Goal: Task Accomplishment & Management: Use online tool/utility

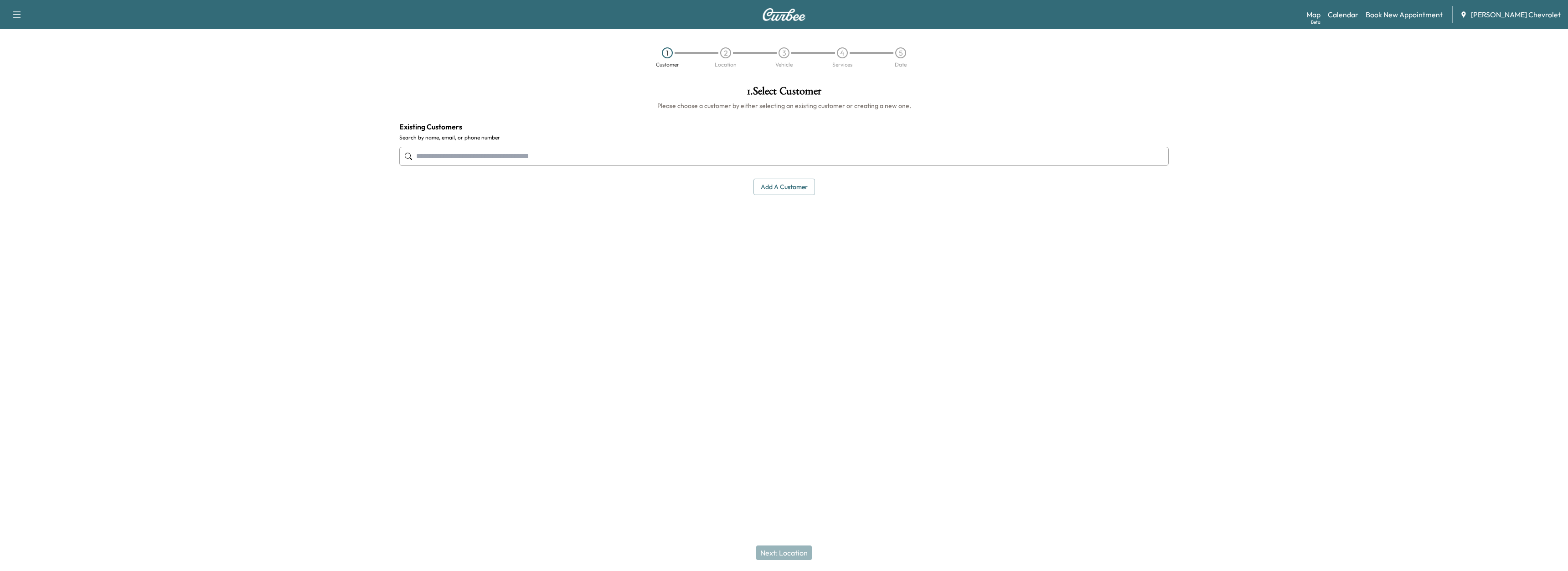
click at [1398, 15] on link "Book New Appointment" at bounding box center [1404, 15] width 77 height 11
click at [1370, 20] on div "Map Beta Calendar Book New Appointment [PERSON_NAME] Chevrolet" at bounding box center [1433, 15] width 254 height 17
click at [1359, 21] on div "Map Beta Calendar Book New Appointment [PERSON_NAME] Chevrolet" at bounding box center [1433, 15] width 254 height 17
click at [1359, 17] on link "Calendar" at bounding box center [1343, 15] width 30 height 11
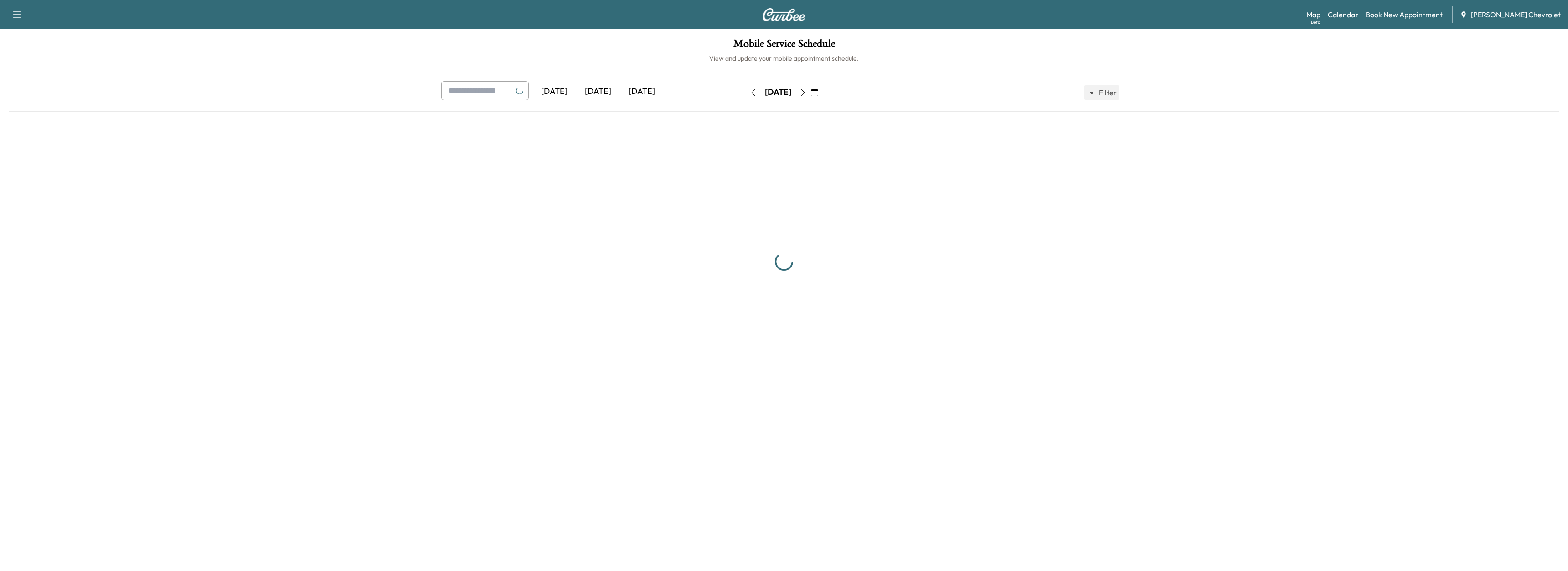
click at [1359, 17] on link "Calendar" at bounding box center [1343, 15] width 30 height 11
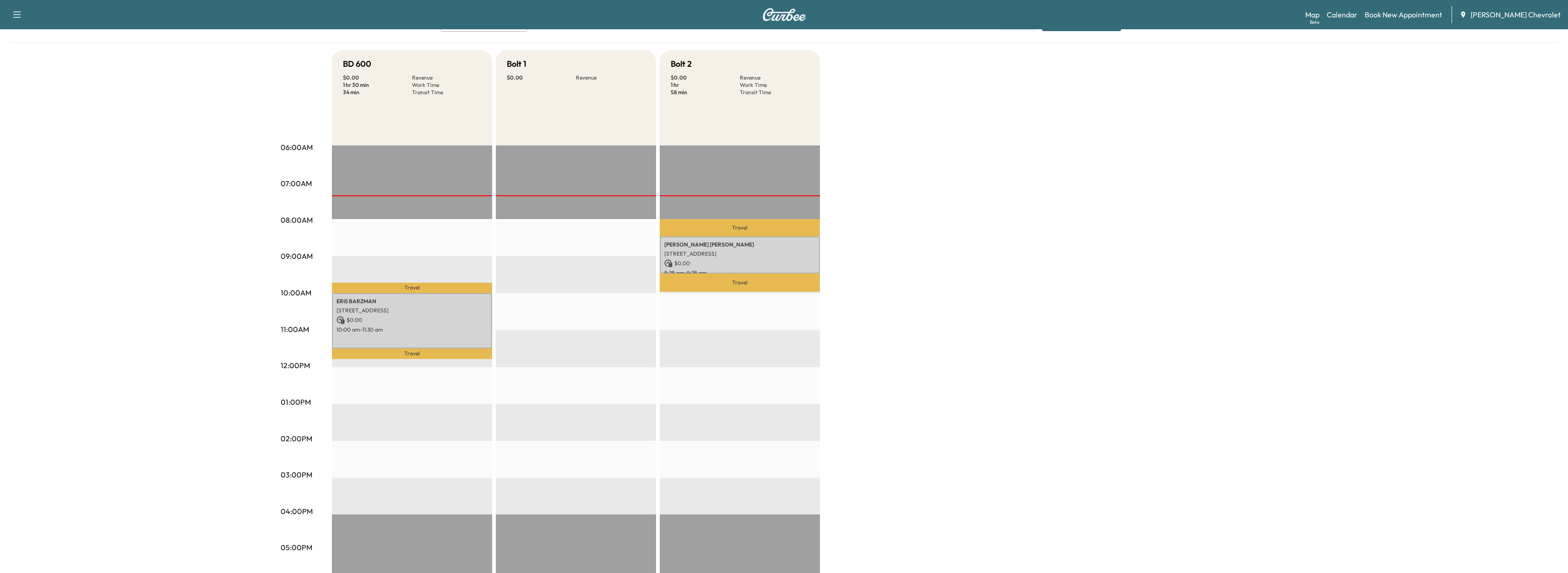
scroll to position [92, 0]
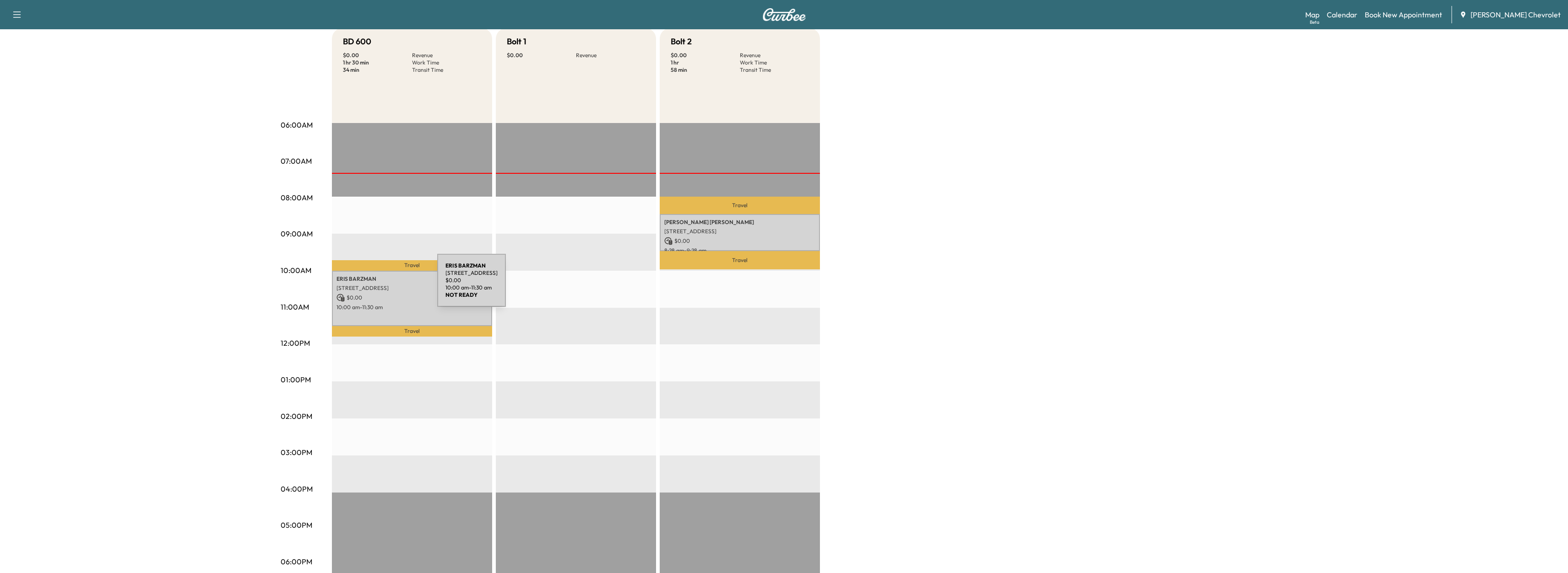
click at [369, 286] on p "[STREET_ADDRESS]" at bounding box center [411, 288] width 151 height 7
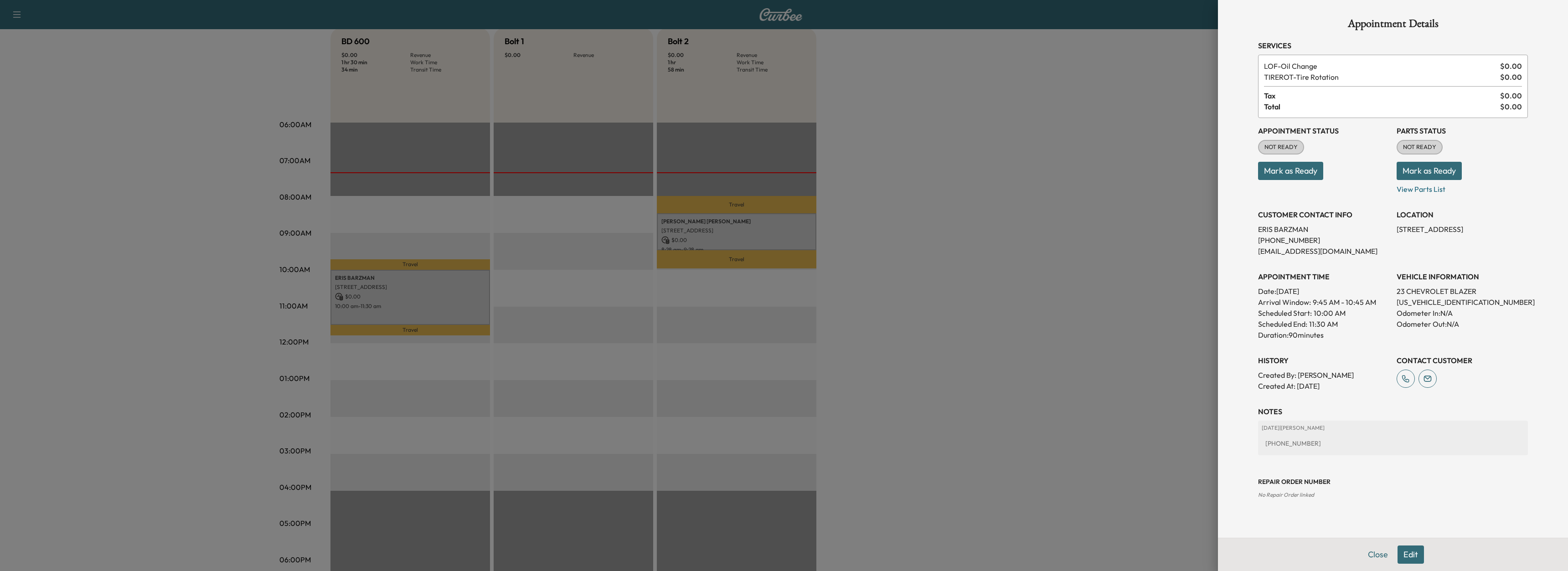
click at [1409, 305] on p "[US_VEHICLE_IDENTIFICATION_NUMBER]" at bounding box center [1462, 302] width 131 height 11
copy p "[US_VEHICLE_IDENTIFICATION_NUMBER]"
click at [980, 351] on div at bounding box center [784, 286] width 1568 height 571
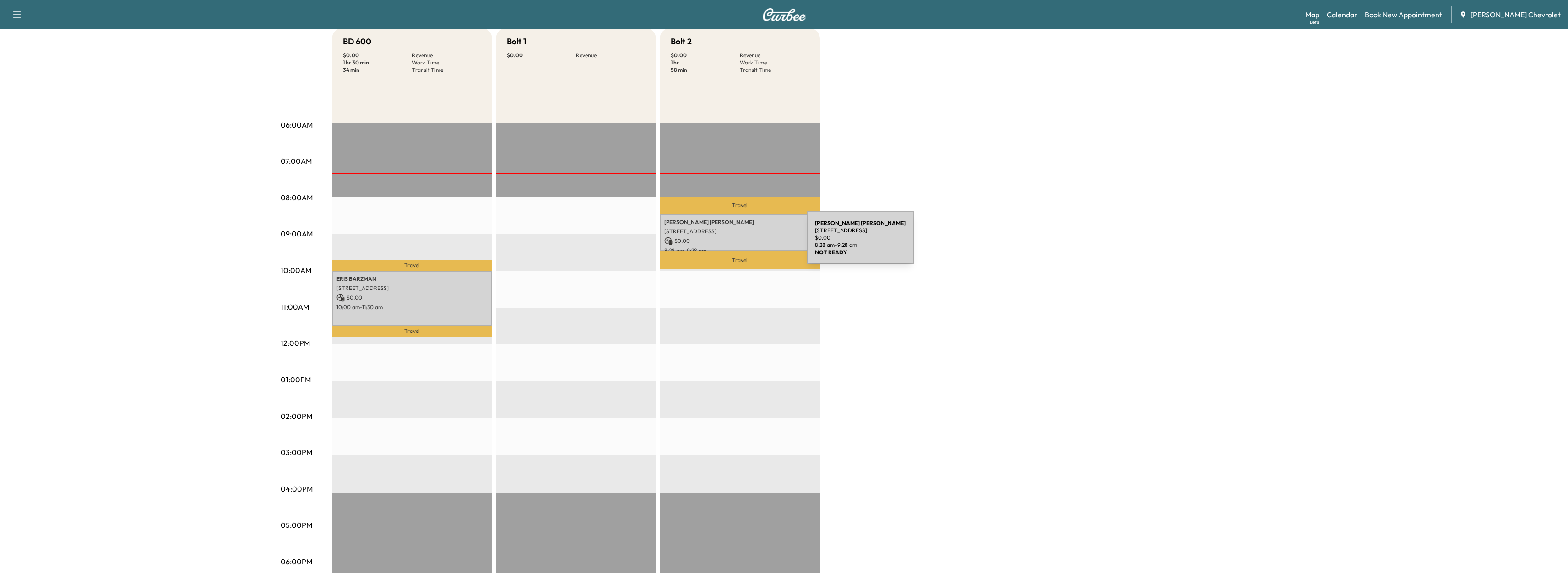
click at [738, 243] on p "$ 0.00" at bounding box center [740, 241] width 151 height 8
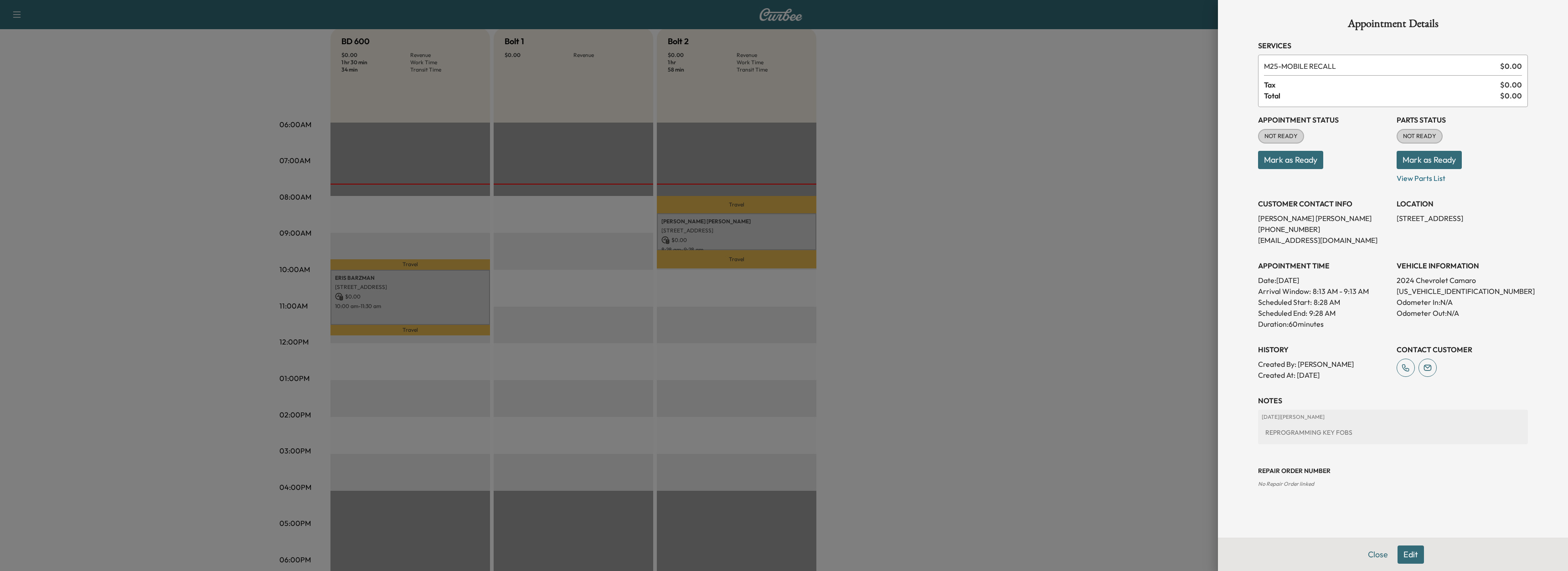
click at [1407, 292] on p "[US_VEHICLE_IDENTIFICATION_NUMBER]" at bounding box center [1462, 292] width 131 height 11
copy p "[US_VEHICLE_IDENTIFICATION_NUMBER]"
click at [1438, 292] on p "[US_VEHICLE_IDENTIFICATION_NUMBER]" at bounding box center [1462, 292] width 131 height 11
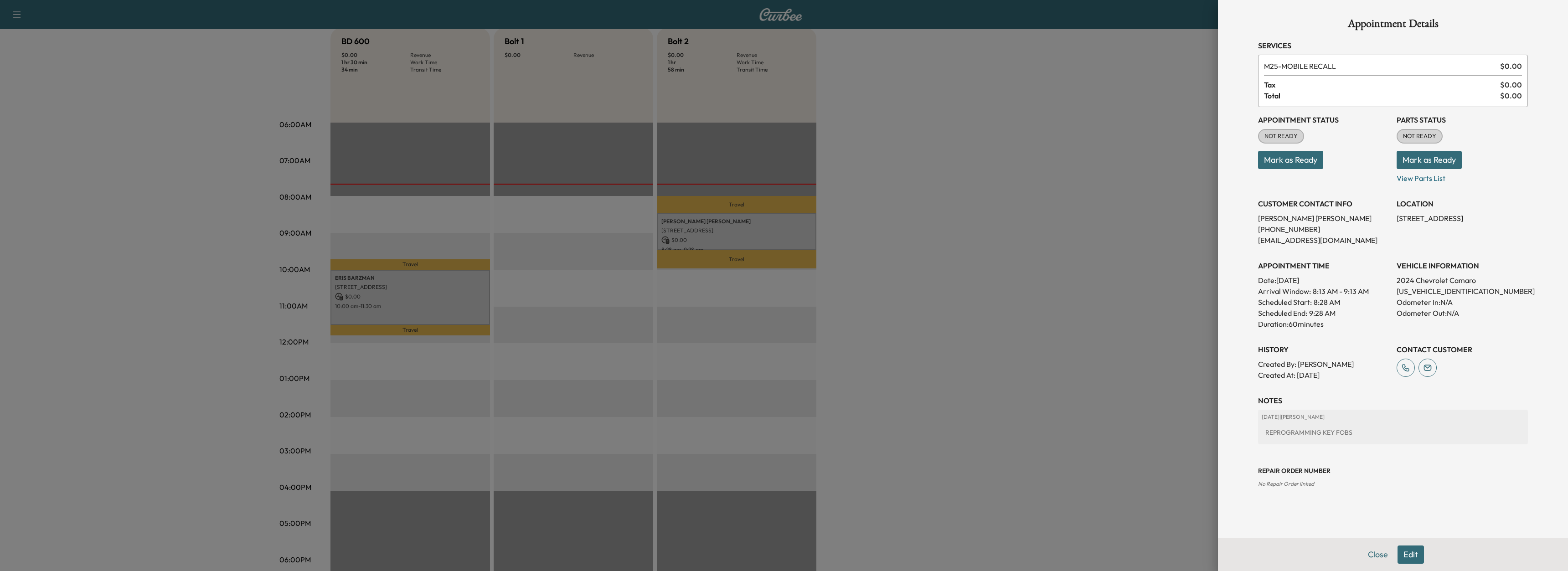
click at [1006, 268] on div at bounding box center [784, 286] width 1568 height 571
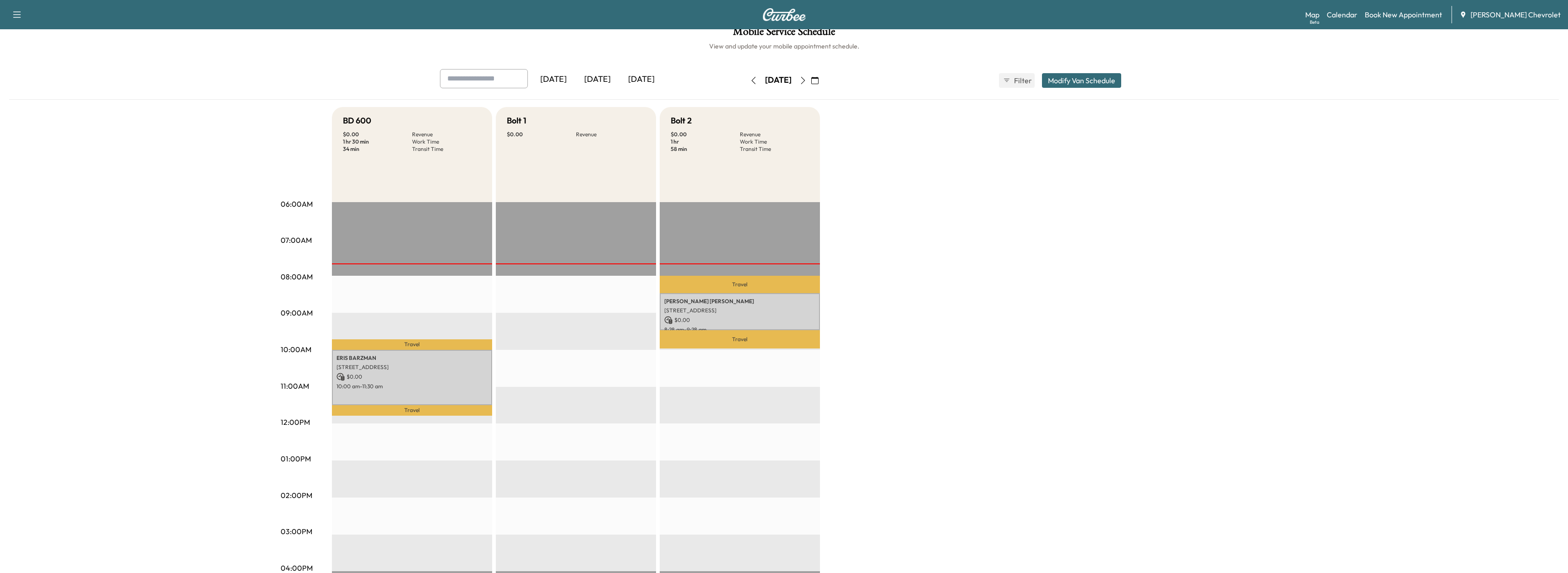
scroll to position [0, 0]
